Goal: Transaction & Acquisition: Purchase product/service

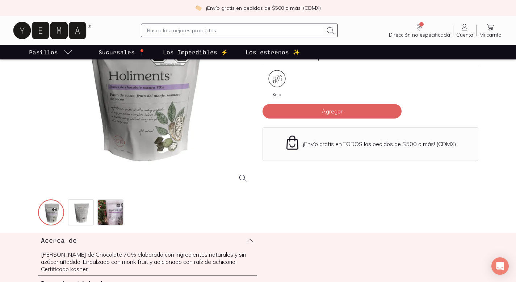
scroll to position [109, 0]
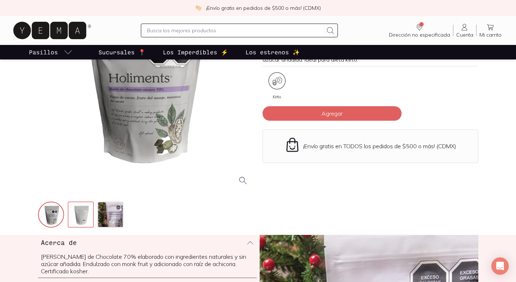
click at [81, 222] on img at bounding box center [81, 215] width 26 height 26
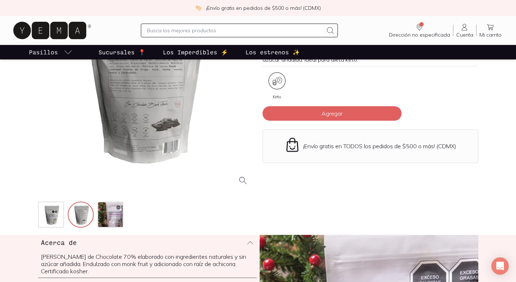
click at [137, 101] on div at bounding box center [146, 83] width 216 height 216
click at [134, 73] on div at bounding box center [146, 83] width 216 height 216
drag, startPoint x: 153, startPoint y: 86, endPoint x: 155, endPoint y: 154, distance: 68.4
click at [154, 157] on div at bounding box center [146, 83] width 216 height 216
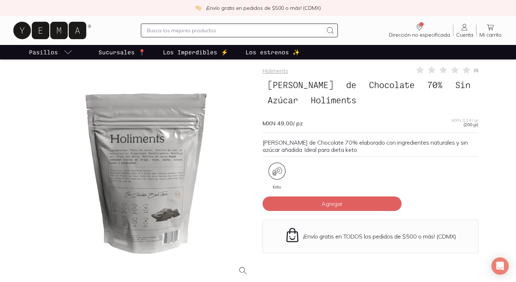
scroll to position [0, 0]
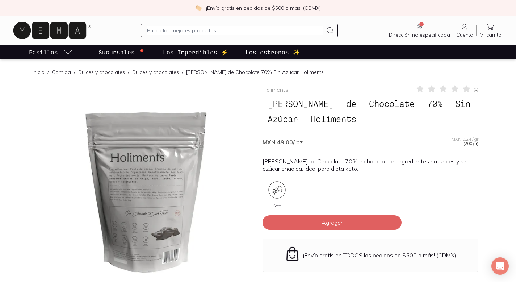
click at [149, 185] on div at bounding box center [146, 192] width 216 height 216
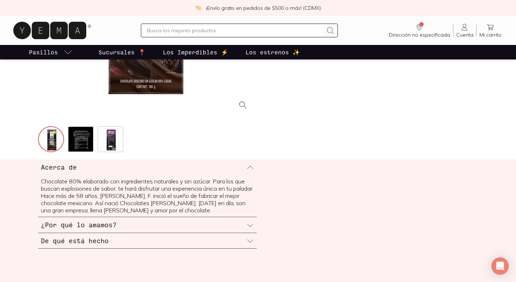
scroll to position [185, 0]
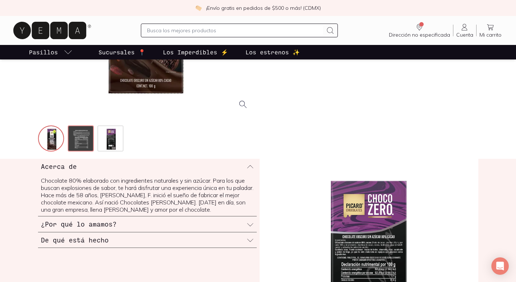
click at [78, 148] on img at bounding box center [81, 139] width 26 height 26
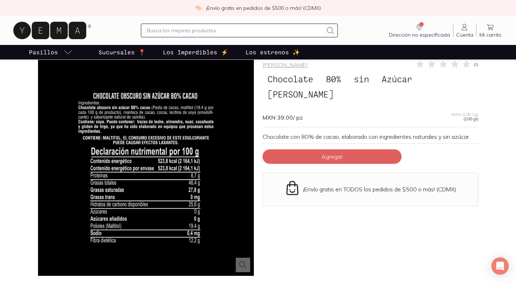
scroll to position [23, 0]
